Goal: Check status: Check status

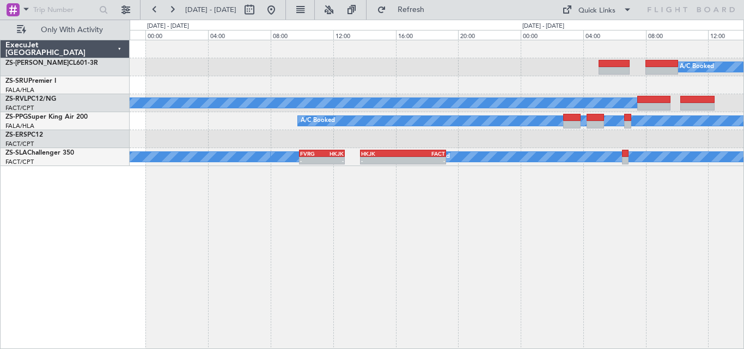
click at [710, 136] on div "A/C Booked A/C Booked A/C Booked A/C Booked HKJK 13:45 Z FACT 19:15 Z - - FVRG …" at bounding box center [436, 103] width 613 height 126
click at [623, 136] on div "A/C Booked A/C Booked A/C Booked A/C Booked HKJK 13:45 Z FACT 19:15 Z - - FVRG …" at bounding box center [436, 103] width 613 height 126
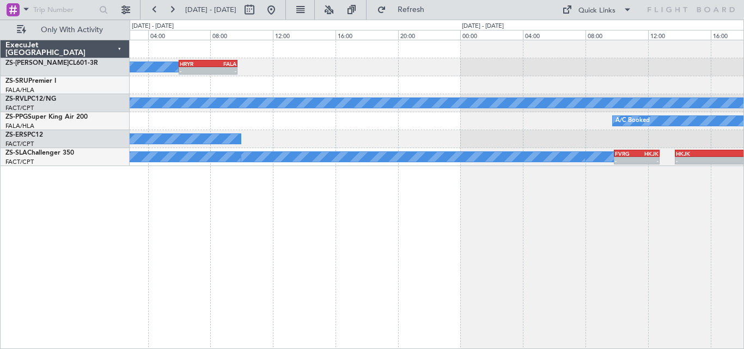
click at [723, 158] on div "HRYR 06:00 Z FALA 09:45 Z - - A/C Booked A/C Booked A/C Booked A/C Booked A/C B…" at bounding box center [436, 103] width 613 height 126
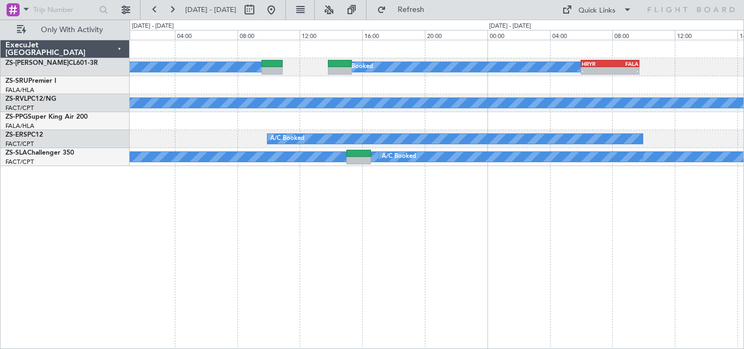
click at [658, 136] on div "HRYR 06:00 Z FALA 09:45 Z - - A/C Booked A/C Booked A/C Booked A/C Booked A/C B…" at bounding box center [436, 103] width 613 height 126
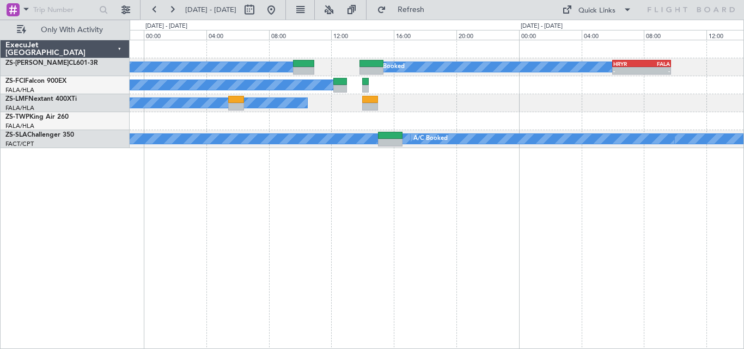
click at [439, 171] on div "HRYR 06:00 Z FALA 09:45 Z - - A/C Booked A/C Booked A/C Booked A/C Booked A/C B…" at bounding box center [437, 194] width 614 height 309
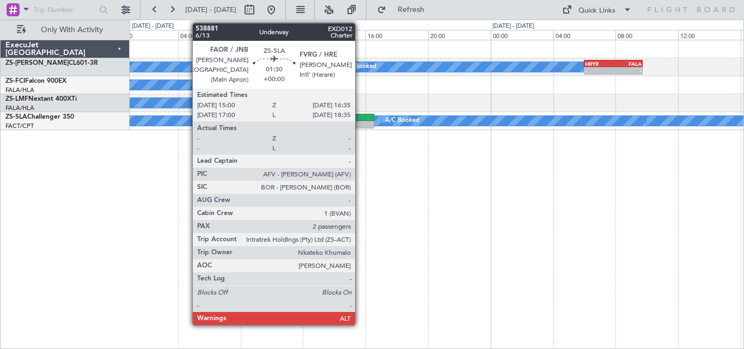
click at [360, 122] on div at bounding box center [361, 125] width 25 height 8
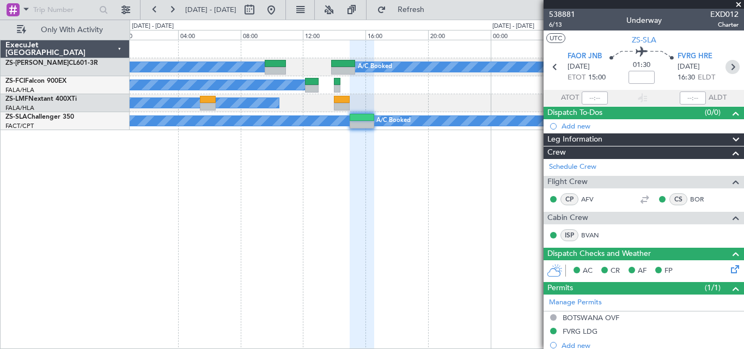
click at [725, 67] on icon at bounding box center [732, 67] width 14 height 14
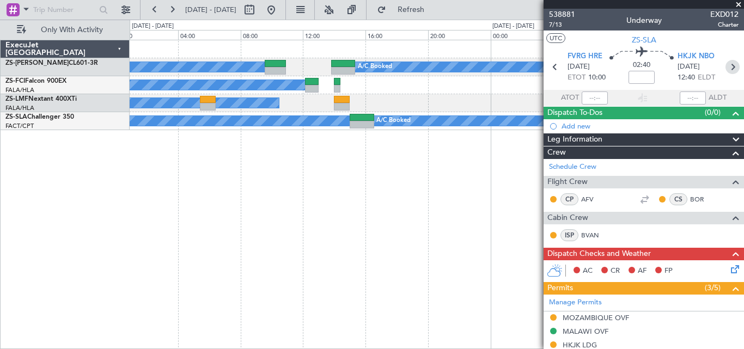
click at [725, 66] on icon at bounding box center [732, 67] width 14 height 14
type input "0"
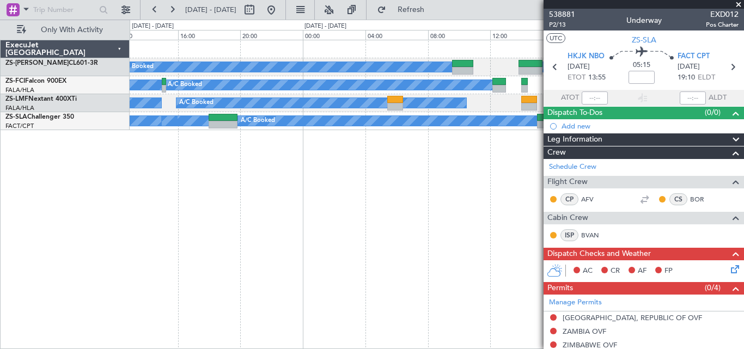
click at [570, 169] on fb-app "[DATE] - [DATE] Refresh Quick Links Only With Activity A/C Booked A/C Booked A/…" at bounding box center [372, 178] width 744 height 341
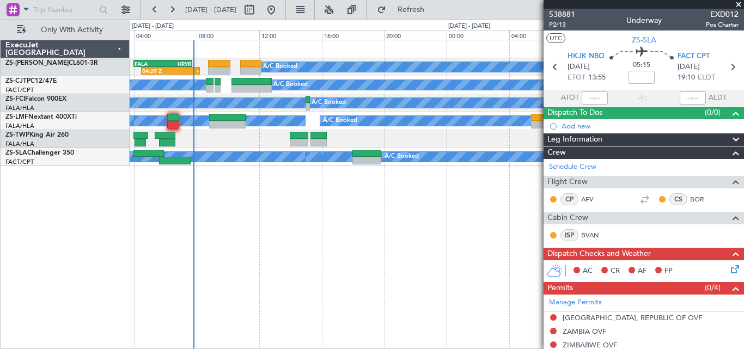
click at [393, 171] on div "A/C Booked A/C Booked A/C Booked A/C Booked A/C Booked A/C Booked A/C Booked A/…" at bounding box center [437, 194] width 614 height 309
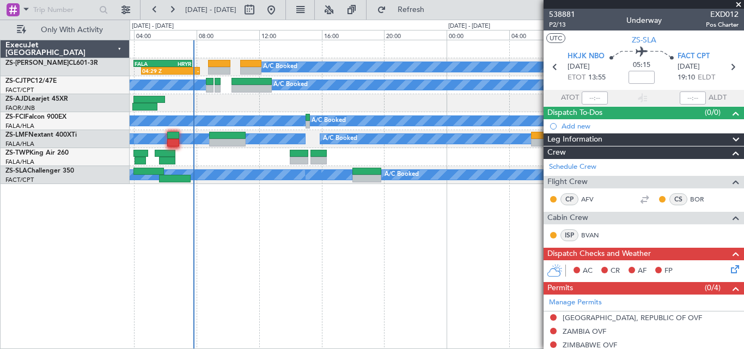
click at [738, 3] on span at bounding box center [738, 5] width 11 height 10
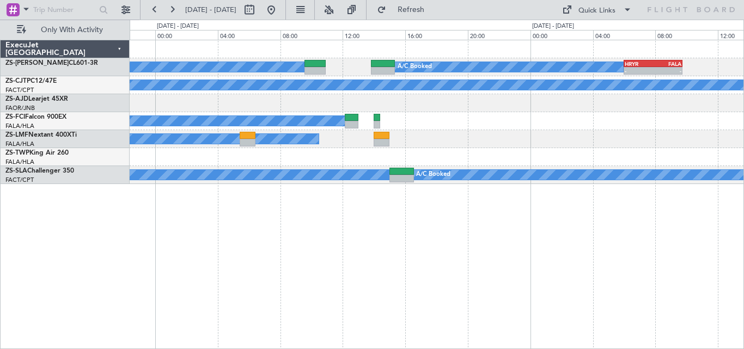
click at [377, 238] on div "A/C Booked A/C Booked A/C Booked A/C Booked A/C Booked A/C Booked A/C Booked A/…" at bounding box center [437, 194] width 614 height 309
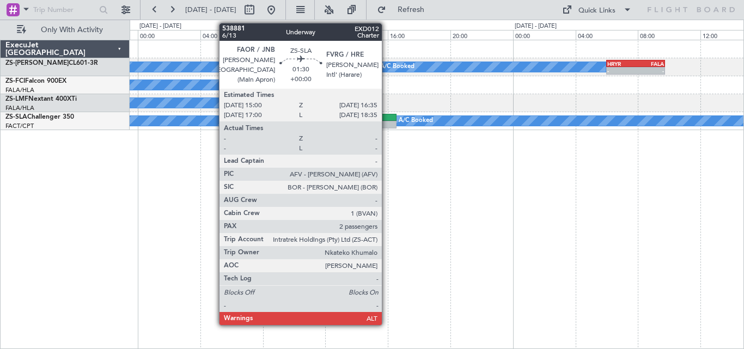
click at [386, 119] on div at bounding box center [384, 118] width 25 height 8
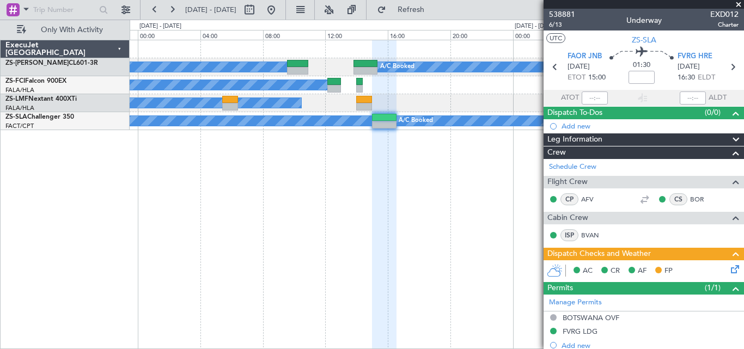
click at [738, 6] on span at bounding box center [738, 5] width 11 height 10
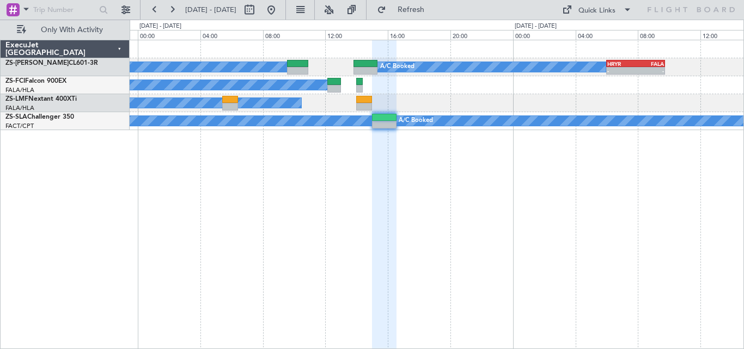
type input "0"
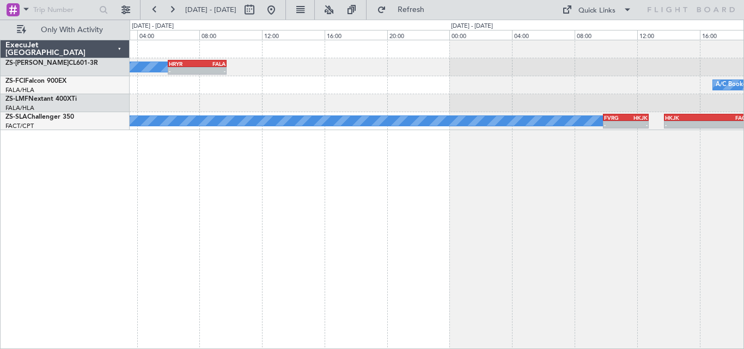
click at [228, 229] on div "A/C Booked A/C Booked A/C Booked A/C Booked A/C Booked - - HRYR 06:00 Z FALA 09…" at bounding box center [437, 194] width 614 height 309
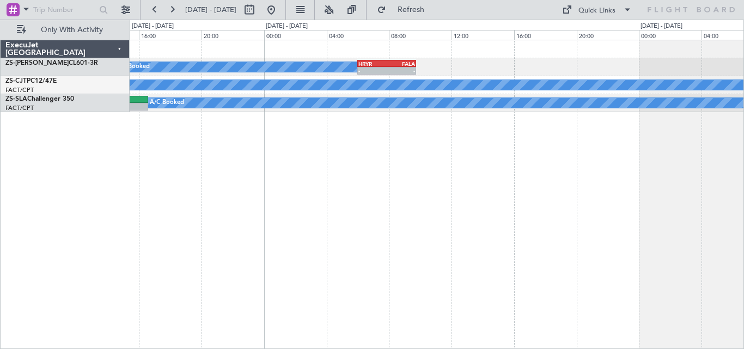
click at [510, 195] on div "- - HRYR 06:00 Z FALA 09:45 Z A/C Booked A/C Booked A/C Booked A/C Booked A/C B…" at bounding box center [437, 194] width 614 height 309
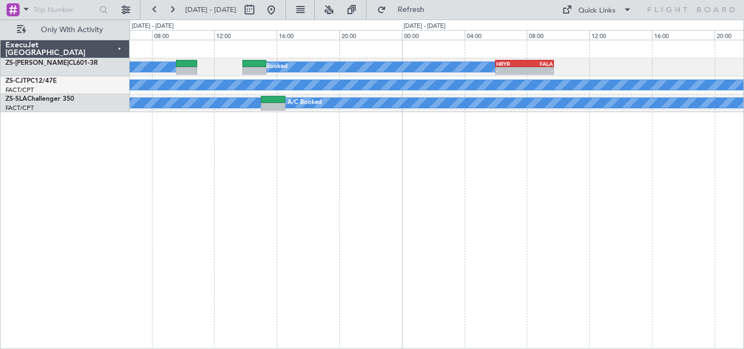
click at [617, 191] on div "- - HRYR 06:00 Z FALA 09:45 Z A/C Booked A/C Booked A/C Booked A/C Booked A/C B…" at bounding box center [437, 194] width 614 height 309
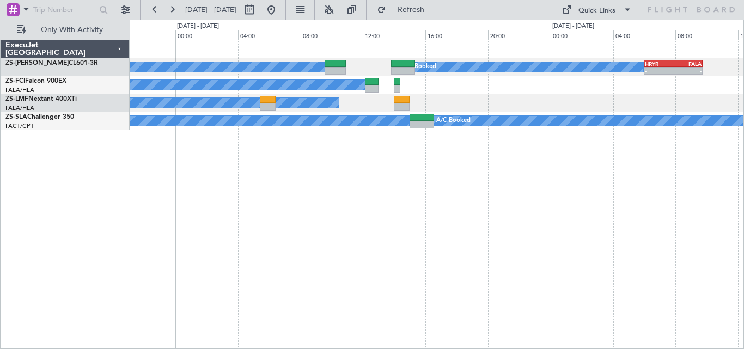
click at [528, 163] on div "- - HRYR 06:00 Z FALA 09:45 Z A/C Booked A/C Booked A/C Booked A/C Booked A/C B…" at bounding box center [437, 194] width 614 height 309
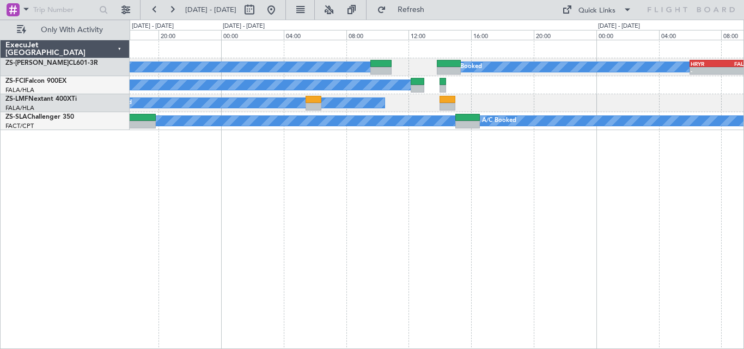
click at [473, 169] on div "- - HRYR 06:00 Z FALA 09:45 Z A/C Booked A/C Booked A/C Booked A/C Booked A/C B…" at bounding box center [437, 194] width 614 height 309
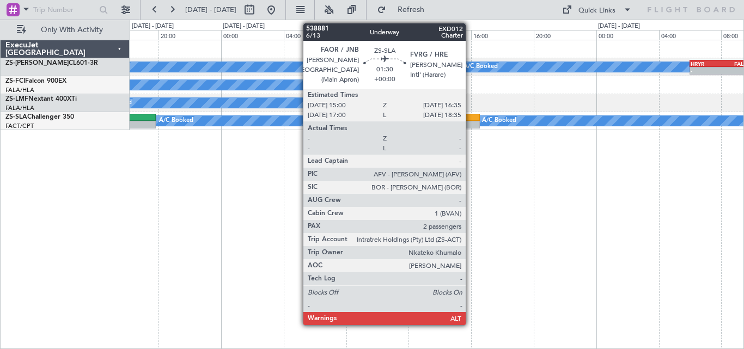
click at [470, 118] on div at bounding box center [467, 118] width 25 height 8
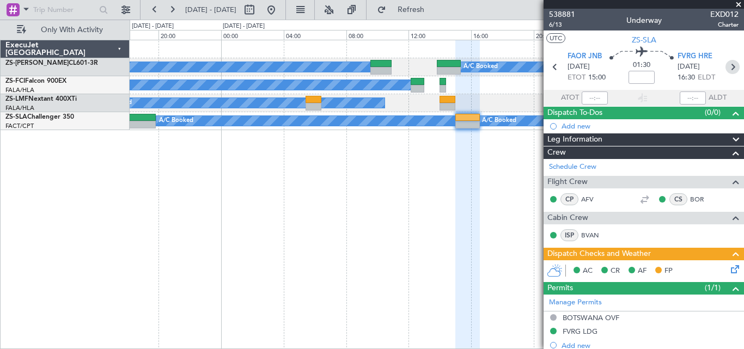
click at [727, 66] on icon at bounding box center [732, 67] width 14 height 14
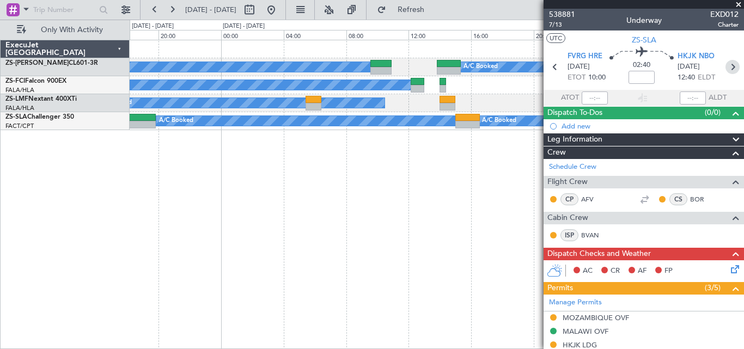
click at [728, 66] on icon at bounding box center [732, 67] width 14 height 14
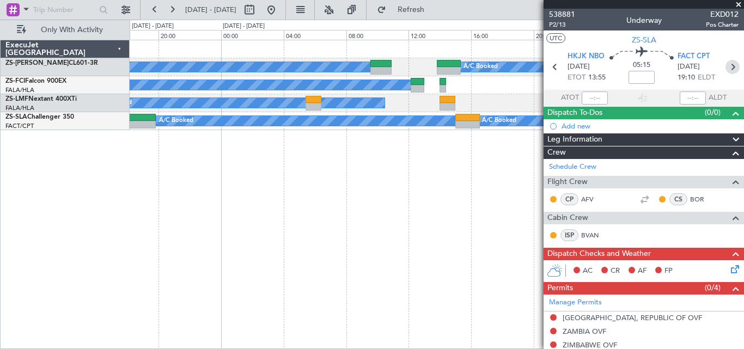
click at [728, 69] on icon at bounding box center [732, 67] width 14 height 14
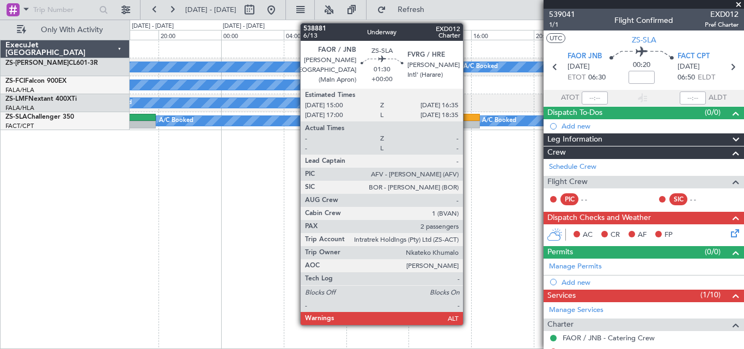
click at [468, 115] on div at bounding box center [467, 118] width 25 height 8
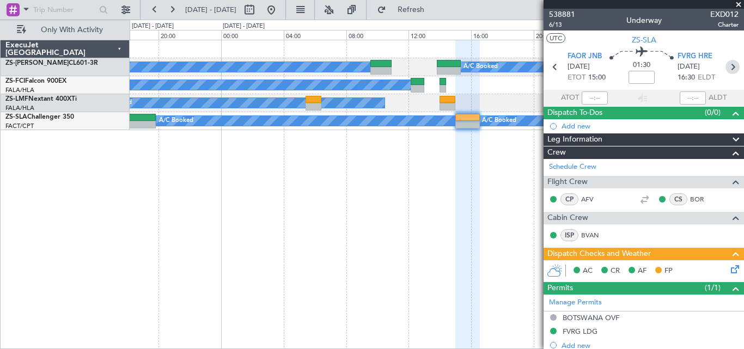
click at [725, 65] on icon at bounding box center [732, 67] width 14 height 14
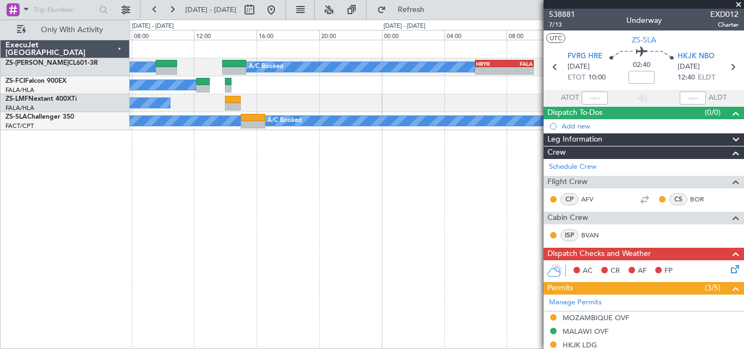
click at [157, 194] on div "A/C Booked A/C Booked A/C Booked A/C Booked A/C Booked A/C Booked A/C Booked A/…" at bounding box center [437, 194] width 614 height 309
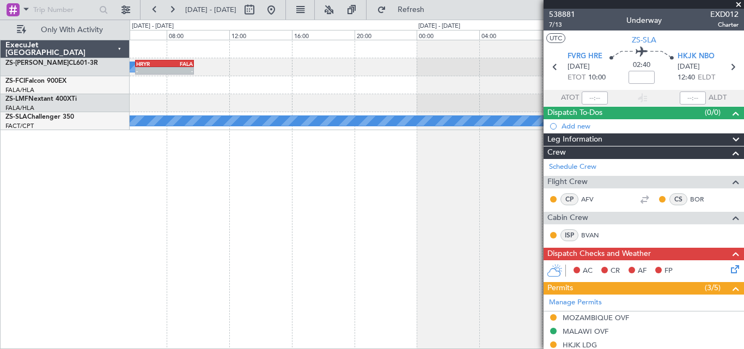
click at [186, 196] on div "A/C Booked A/C Booked A/C Booked A/C Booked A/C Booked - - HRYR 06:00 Z FALA 09…" at bounding box center [437, 194] width 614 height 309
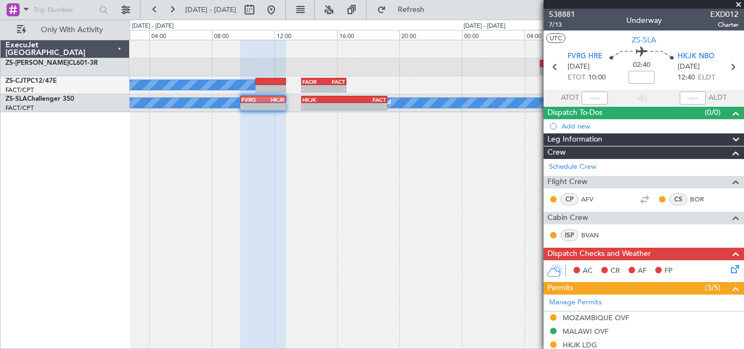
click at [103, 193] on div "A/C Booked A/C Booked A/C Booked A/C Booked A/C Booked A/C Booked A/C Booked A/…" at bounding box center [372, 184] width 744 height 329
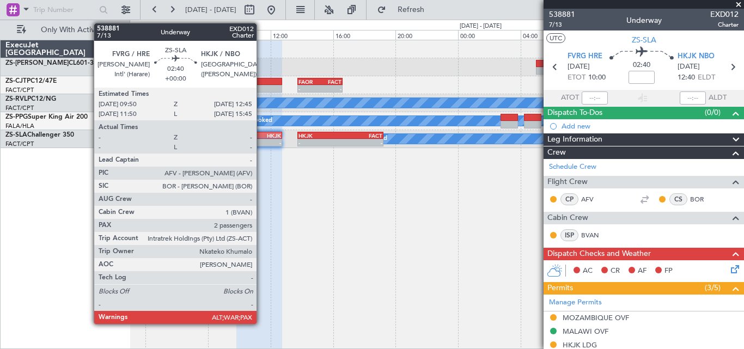
click at [261, 140] on div "-" at bounding box center [270, 142] width 22 height 7
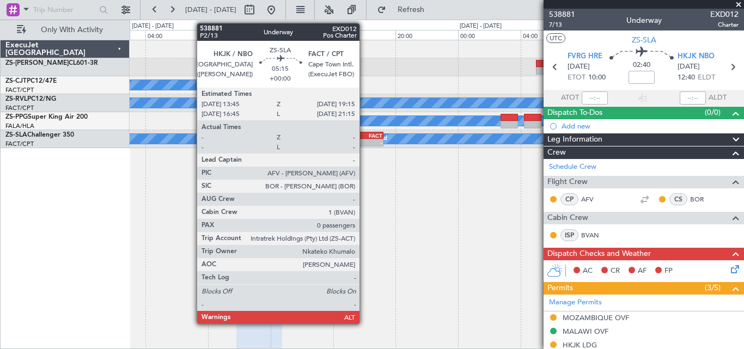
click at [364, 136] on div "FACT" at bounding box center [361, 135] width 42 height 7
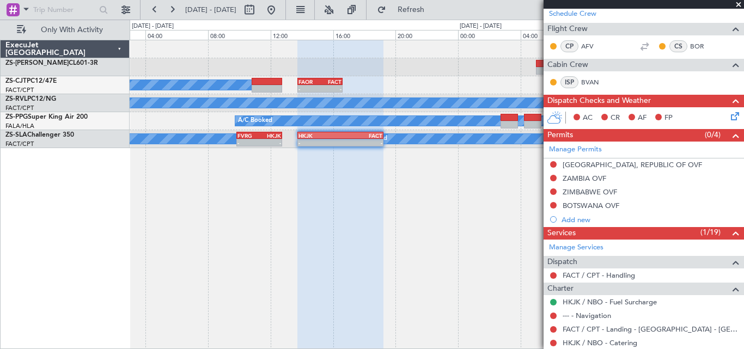
scroll to position [161, 0]
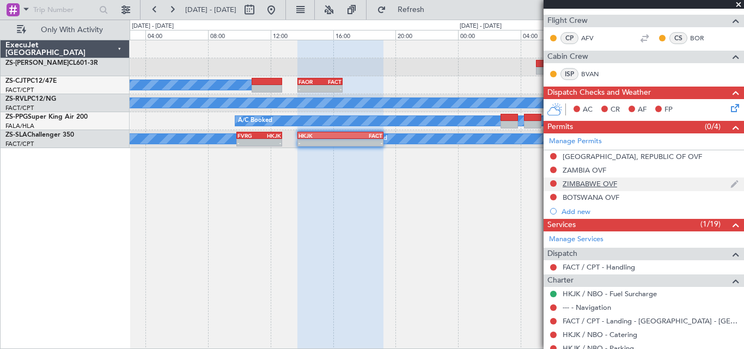
click at [604, 187] on div "ZIMBABWE OVF" at bounding box center [589, 183] width 54 height 9
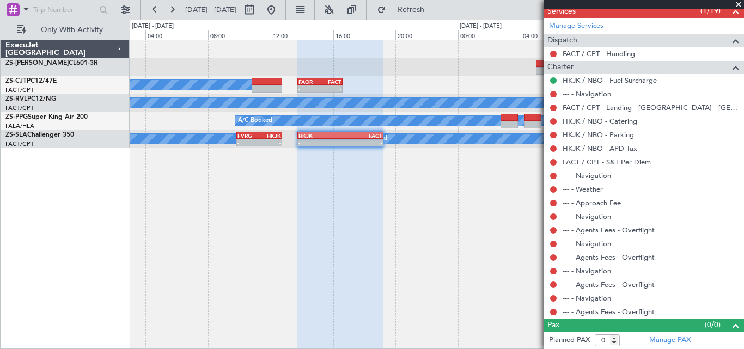
scroll to position [0, 0]
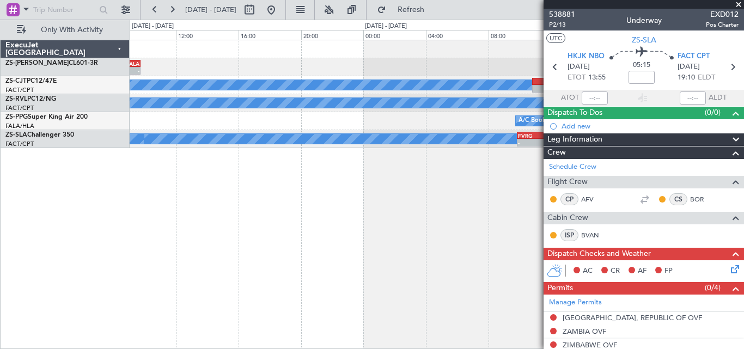
click at [492, 154] on div "HRYR 06:00 Z FALA 09:45 Z - - A/C Booked A/C Booked A/C Booked A/C Booked A/C B…" at bounding box center [437, 194] width 614 height 309
click at [478, 122] on div "HRYR 06:00 Z FALA 09:45 Z - - A/C Booked A/C Booked A/C Booked A/C Booked A/C B…" at bounding box center [436, 94] width 613 height 108
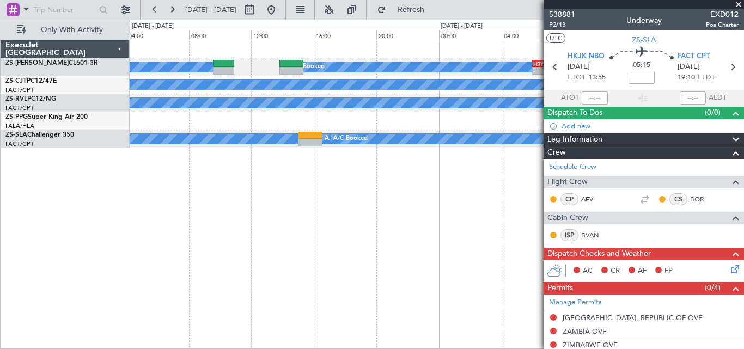
click at [448, 131] on div "HRYR 06:00 Z FALA 09:45 Z - - A/C Booked A/C Booked A/C Booked A/C Booked A/C B…" at bounding box center [436, 94] width 613 height 108
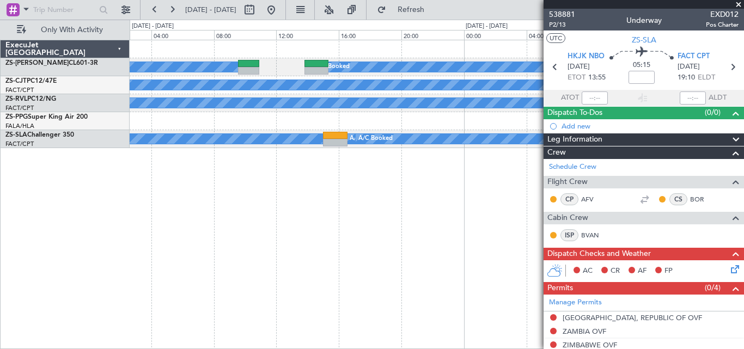
click at [393, 114] on div "HRYR 06:00 Z FALA 09:45 Z - - A/C Booked A/C Booked A/C Booked A/C Booked A/C B…" at bounding box center [436, 94] width 613 height 108
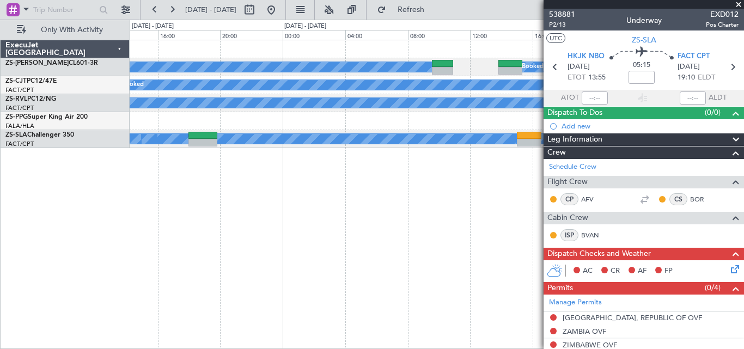
click at [382, 123] on div at bounding box center [436, 121] width 613 height 18
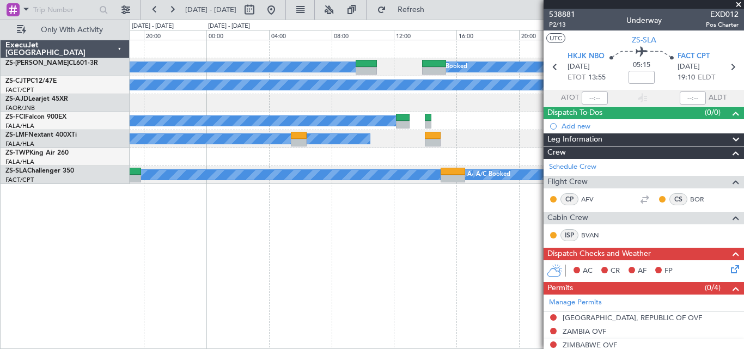
click at [228, 221] on div "A/C Booked A/C Booked A/C Booked A/C Booked A/C Booked A/C Booked A/C Booked A/…" at bounding box center [437, 194] width 614 height 309
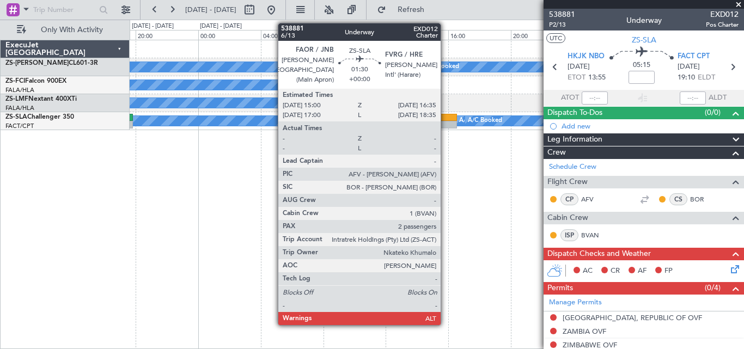
click at [445, 122] on div at bounding box center [444, 125] width 25 height 8
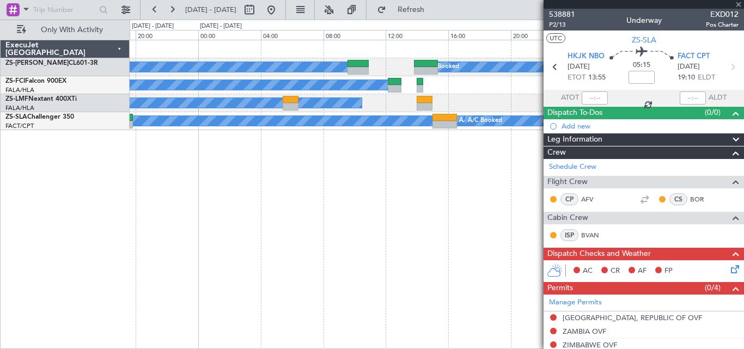
type input "2"
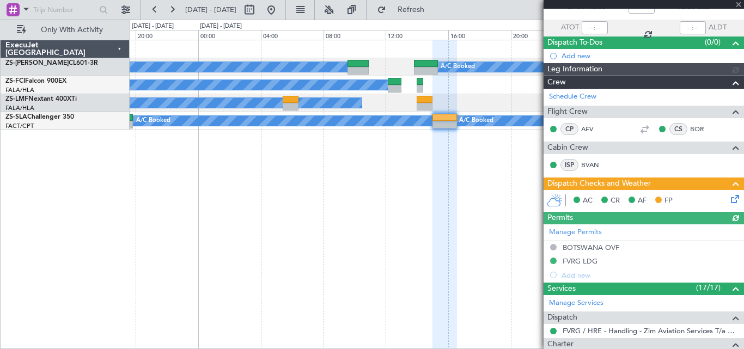
scroll to position [71, 0]
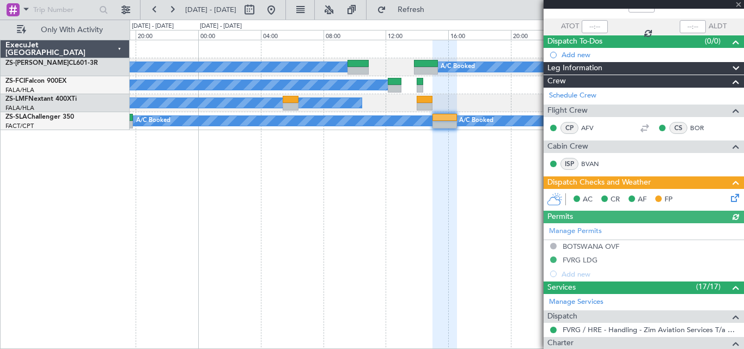
click at [580, 260] on div "Manage Permits BOTSWANA OVF FVRG LDG Add new" at bounding box center [643, 252] width 200 height 58
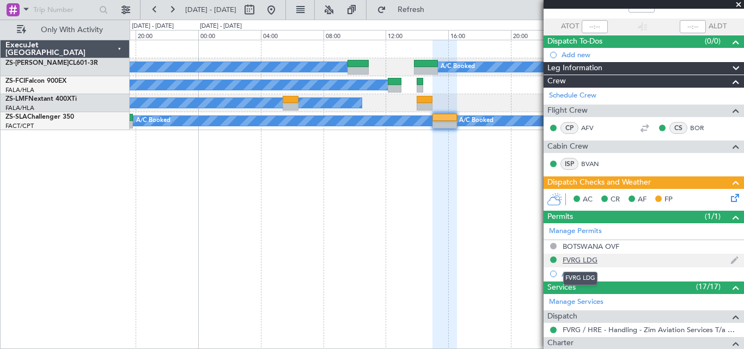
click at [579, 263] on div "FVRG LDG" at bounding box center [579, 259] width 35 height 9
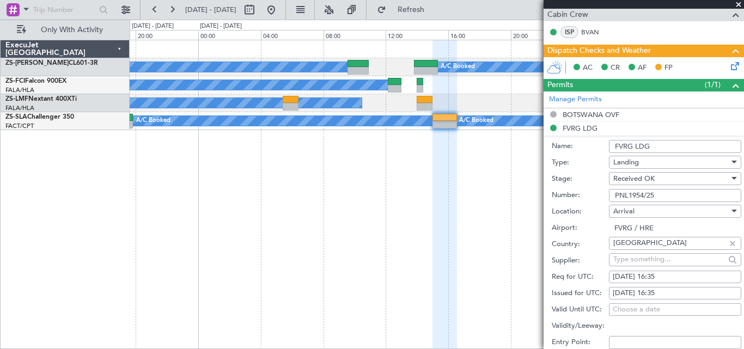
scroll to position [208, 0]
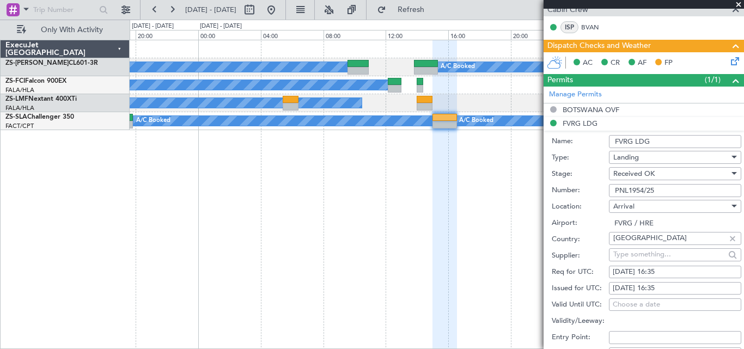
drag, startPoint x: 615, startPoint y: 189, endPoint x: 659, endPoint y: 189, distance: 44.6
click at [659, 189] on input "PNL1954/25" at bounding box center [675, 190] width 132 height 13
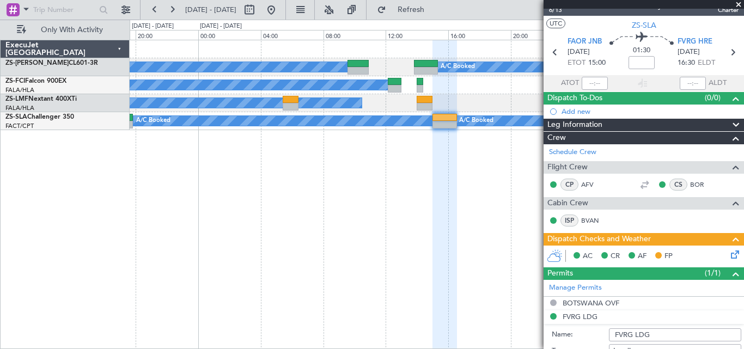
scroll to position [0, 0]
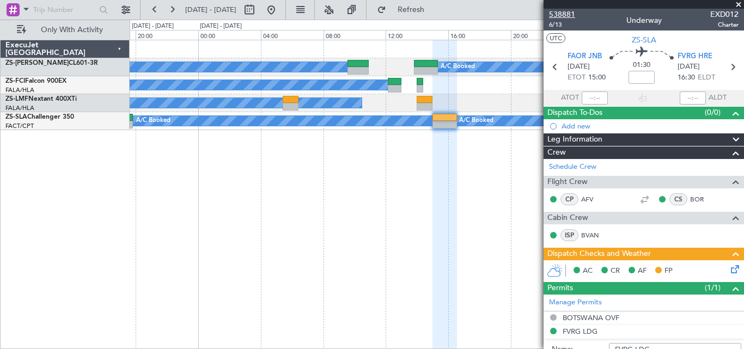
click at [569, 13] on span "538881" at bounding box center [562, 14] width 26 height 11
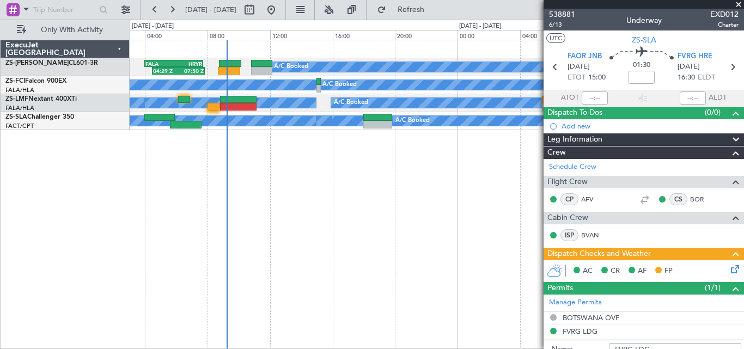
click at [507, 198] on div "A/C Booked A/C Booked A/C Booked A/C Booked A/C Booked A/C Booked A/C Booked A/…" at bounding box center [437, 194] width 614 height 309
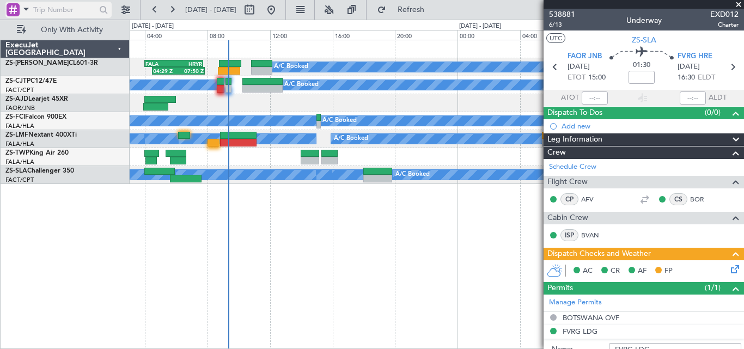
click at [72, 9] on input "text" at bounding box center [64, 10] width 63 height 16
paste input "538757"
type input "538757"
click at [103, 10] on div at bounding box center [103, 10] width 17 height 17
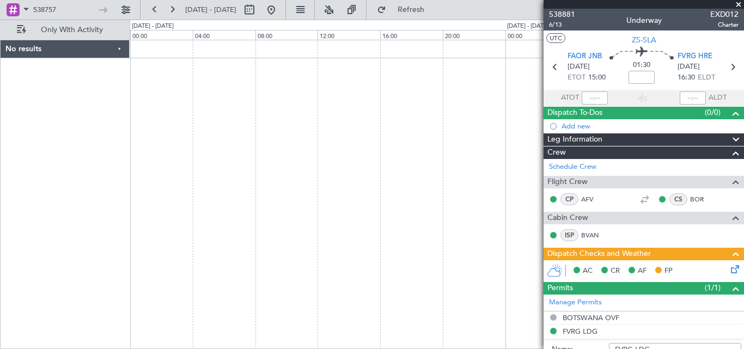
click at [738, 2] on span at bounding box center [738, 5] width 11 height 10
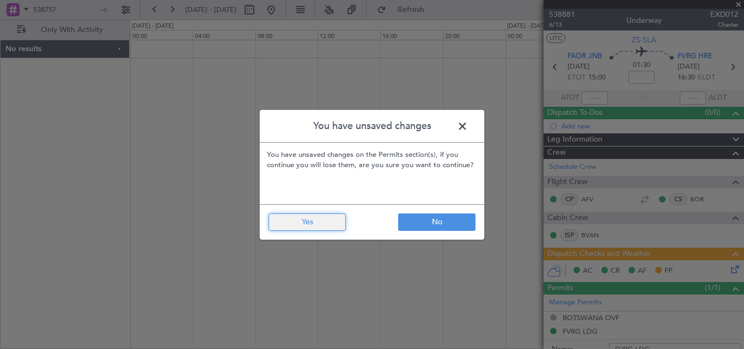
click at [330, 225] on button "Yes" at bounding box center [306, 221] width 77 height 17
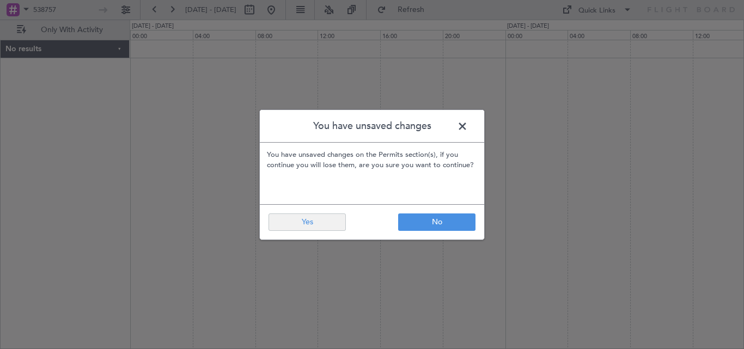
type input "0"
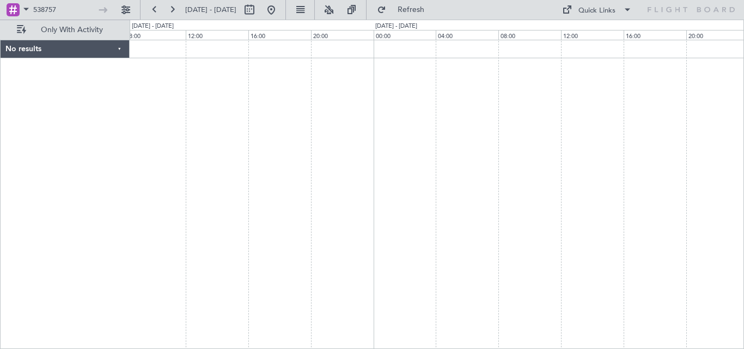
click at [381, 160] on div at bounding box center [437, 194] width 614 height 309
click at [735, 123] on div at bounding box center [437, 194] width 614 height 309
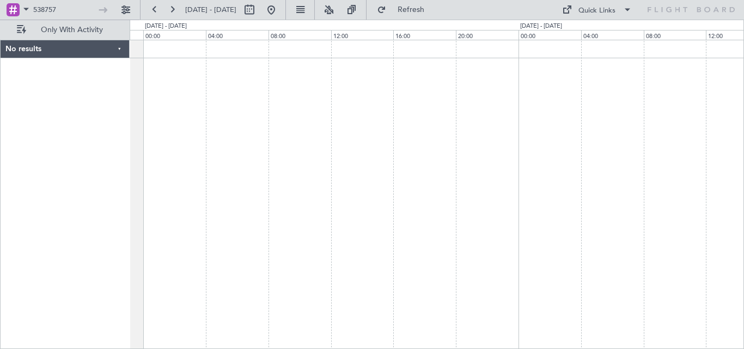
click at [743, 108] on div "No results 0 0 20:00 00:00 04:00 08:00 12:00 16:00 [DATE] - [DATE] 20:00 00:00 …" at bounding box center [372, 184] width 744 height 329
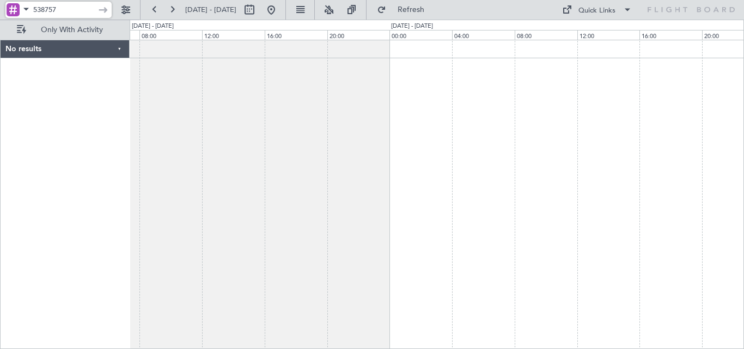
drag, startPoint x: 63, startPoint y: 12, endPoint x: 8, endPoint y: 7, distance: 55.2
click at [8, 7] on div "538757" at bounding box center [58, 10] width 106 height 16
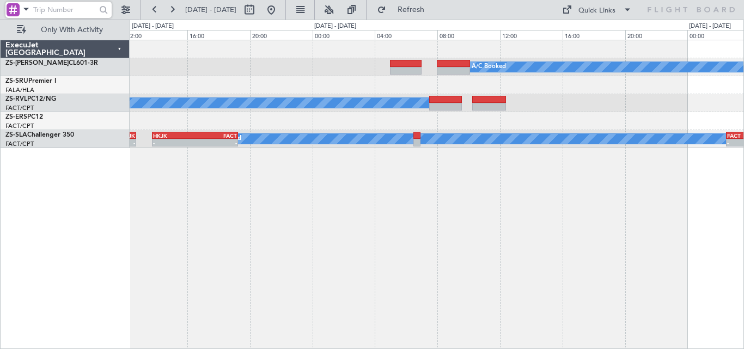
click at [535, 127] on div "A/C Booked A/C Booked A/C Booked A/C Booked - - FACT 02:30 Z HKJK 07:50 Z HKJK …" at bounding box center [436, 94] width 613 height 108
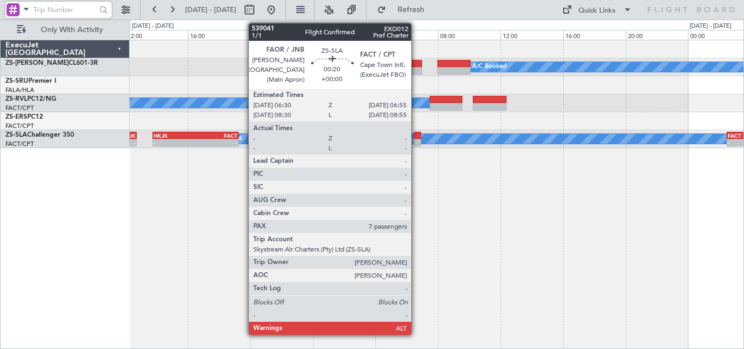
click at [564, 132] on div "A/C Booked - - FACT 02:30 Z HKJK 07:50 Z HKJK 13:45 Z FACT 19:15 Z - - FVRG 09:…" at bounding box center [436, 139] width 613 height 18
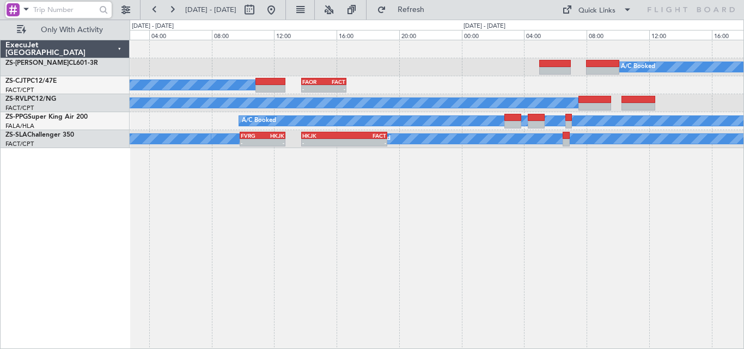
click at [532, 140] on div "A/C Booked A/C Booked A/C Booked A/C Booked A/C Booked A/C Booked A/C Booked A/…" at bounding box center [437, 194] width 614 height 309
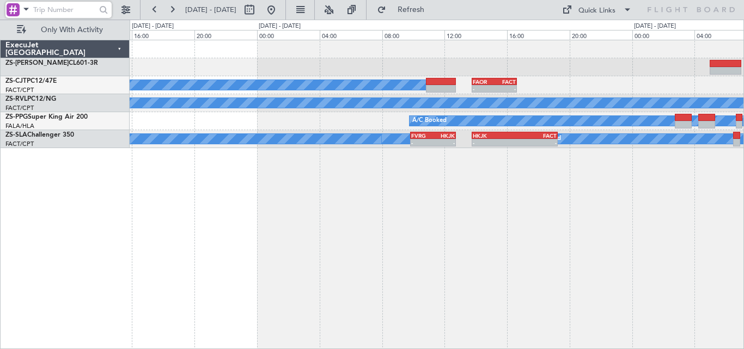
click at [583, 127] on div "A/C Booked HRYR 06:00 Z FALA 09:45 Z - - A/C Booked A/C Booked A/C Booked A/C B…" at bounding box center [436, 94] width 613 height 108
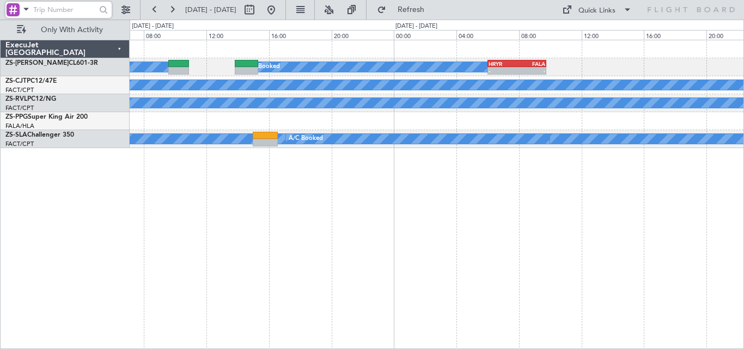
click at [685, 110] on div "HRYR 06:00 Z FALA 09:45 Z - - A/C Booked A/C Booked A/C Booked A/C Booked A/C B…" at bounding box center [437, 194] width 614 height 309
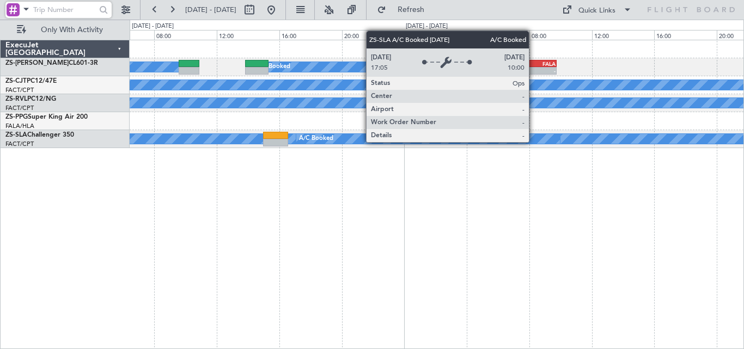
click at [632, 112] on div "HRYR 06:00 Z FALA 09:45 Z - - A/C Booked A/C Booked A/C Booked A/C Booked A/C B…" at bounding box center [436, 94] width 613 height 108
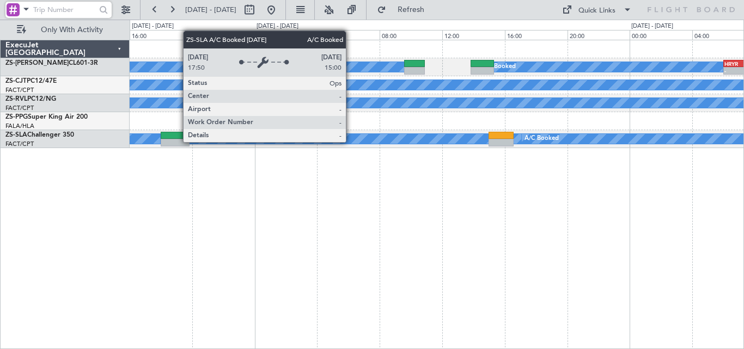
click at [469, 121] on div "HRYR 06:00 Z FALA 09:45 Z - - A/C Booked A/C Booked A/C Booked A/C Booked A/C B…" at bounding box center [436, 94] width 613 height 108
